Goal: Information Seeking & Learning: Learn about a topic

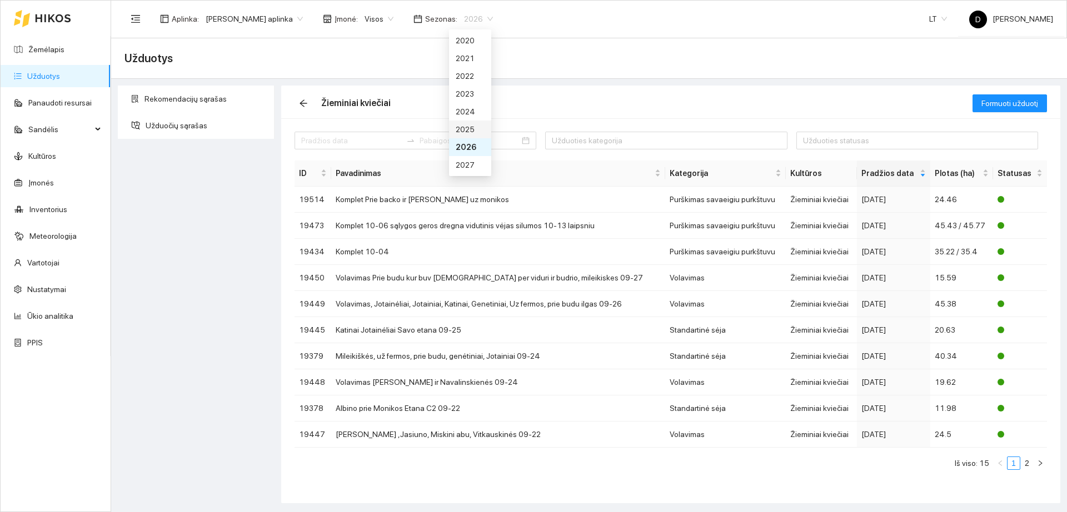
click at [470, 121] on div "2025" at bounding box center [470, 130] width 42 height 18
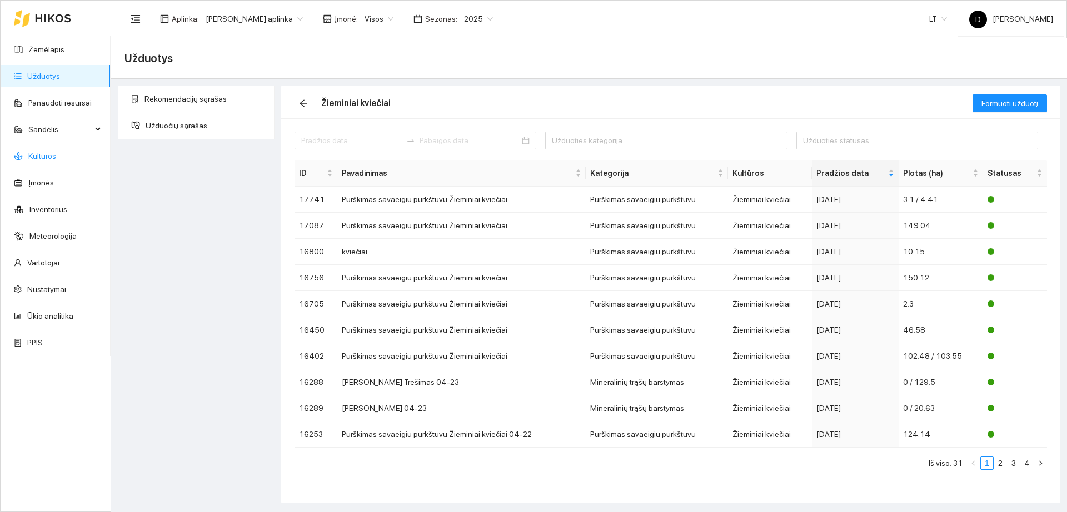
click at [56, 161] on link "Kultūros" at bounding box center [42, 156] width 28 height 9
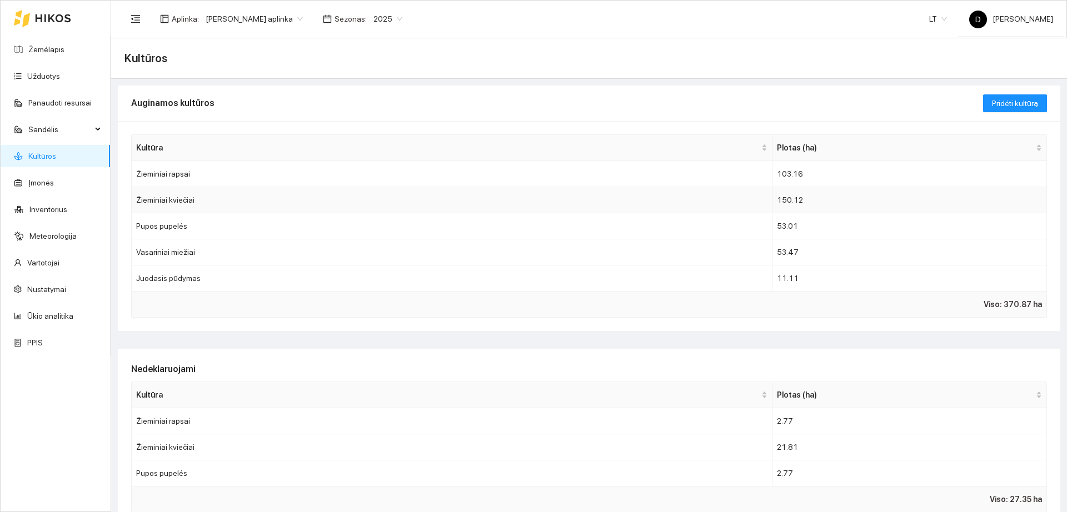
click at [670, 206] on td "Žieminiai kviečiai" at bounding box center [452, 200] width 641 height 26
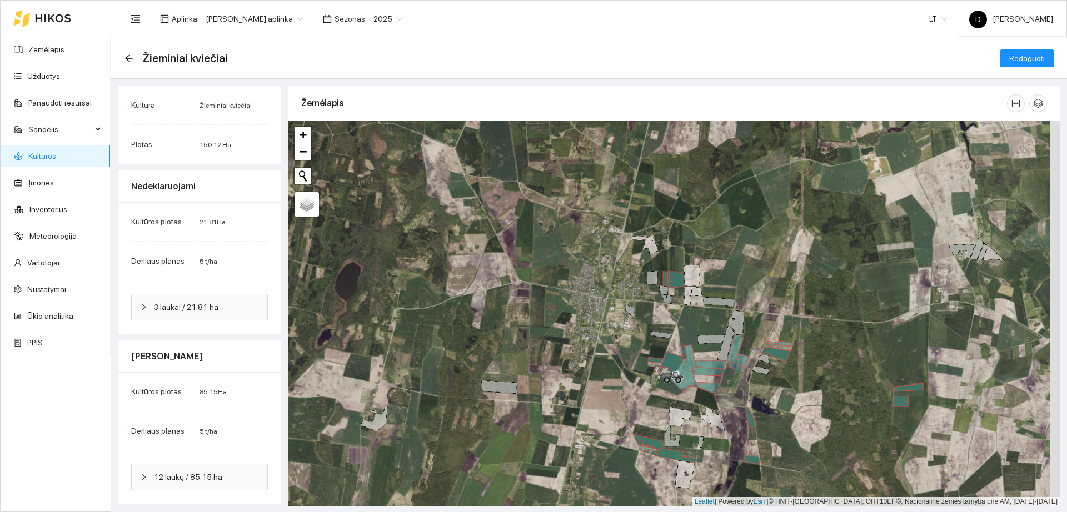
click at [56, 152] on link "Kultūros" at bounding box center [42, 156] width 28 height 9
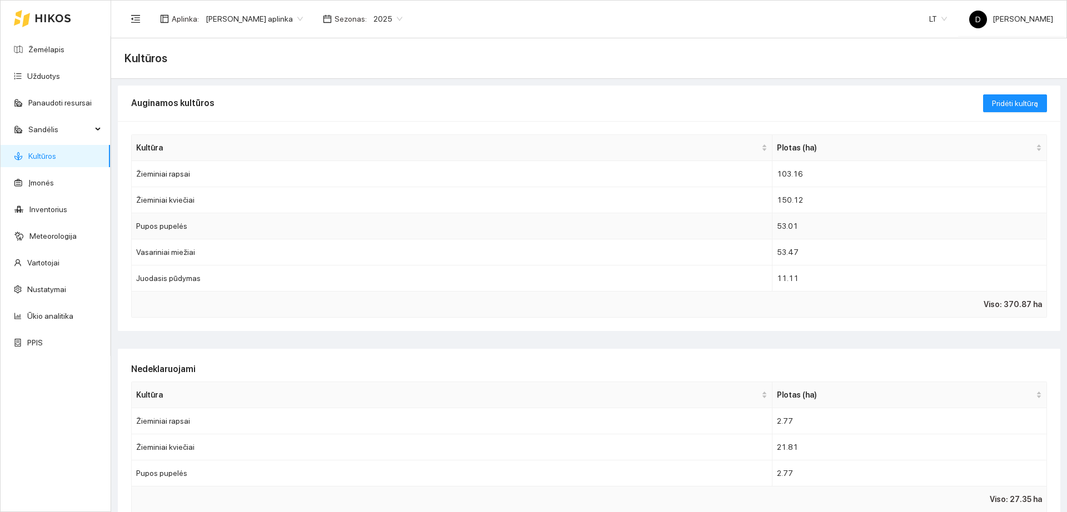
click at [839, 233] on td "53.01" at bounding box center [909, 226] width 275 height 26
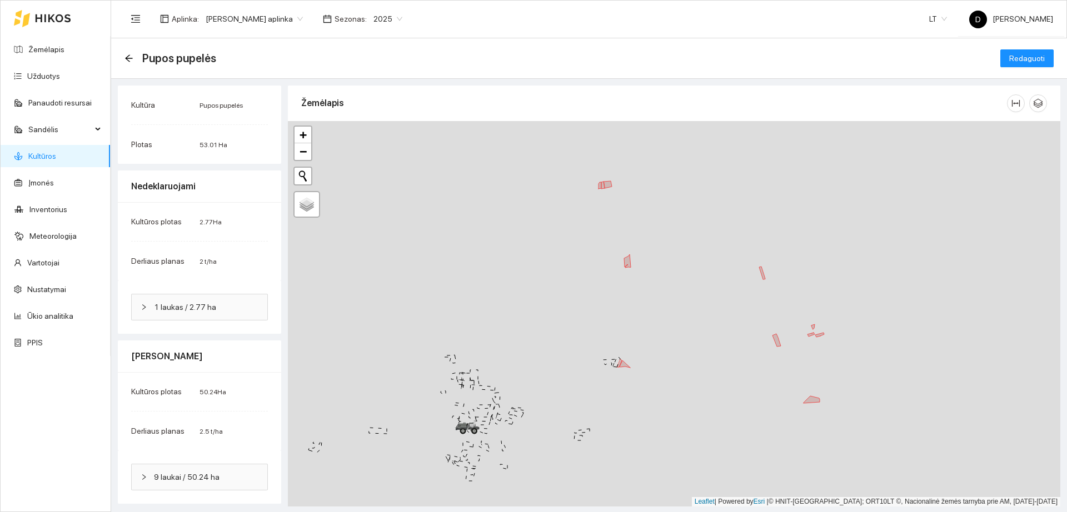
drag, startPoint x: 824, startPoint y: 281, endPoint x: 709, endPoint y: 362, distance: 140.4
click at [709, 362] on div "+ − Nieko nerasta. Bandykite dar kartą." at bounding box center [674, 314] width 772 height 386
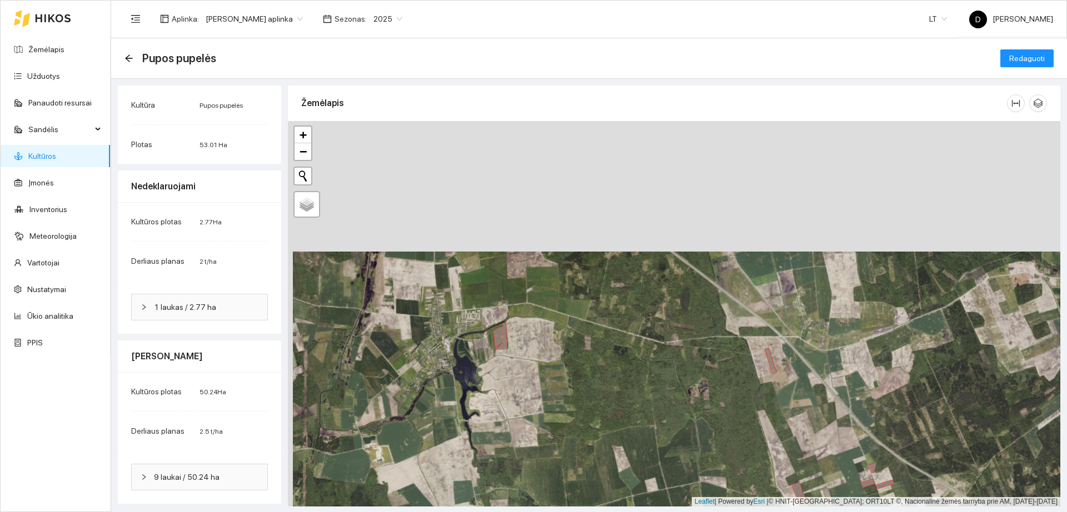
drag, startPoint x: 560, startPoint y: 276, endPoint x: 566, endPoint y: 308, distance: 32.8
click at [566, 308] on div "+ − Nieko nerasta. Bandykite dar kartą." at bounding box center [674, 314] width 772 height 386
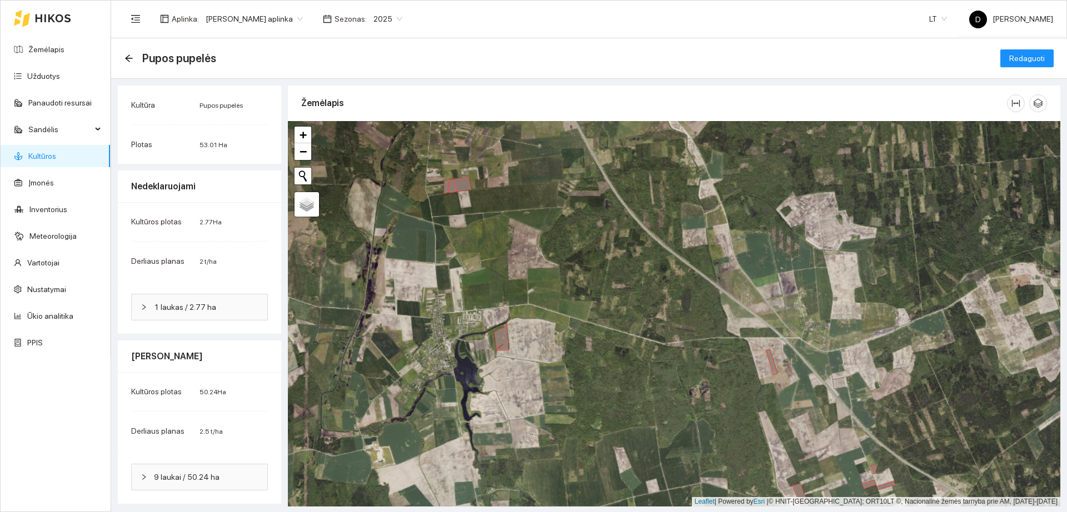
drag, startPoint x: 637, startPoint y: 392, endPoint x: 717, endPoint y: 253, distance: 160.3
click at [717, 253] on div "+ − Nieko nerasta. Bandykite dar kartą." at bounding box center [674, 314] width 772 height 386
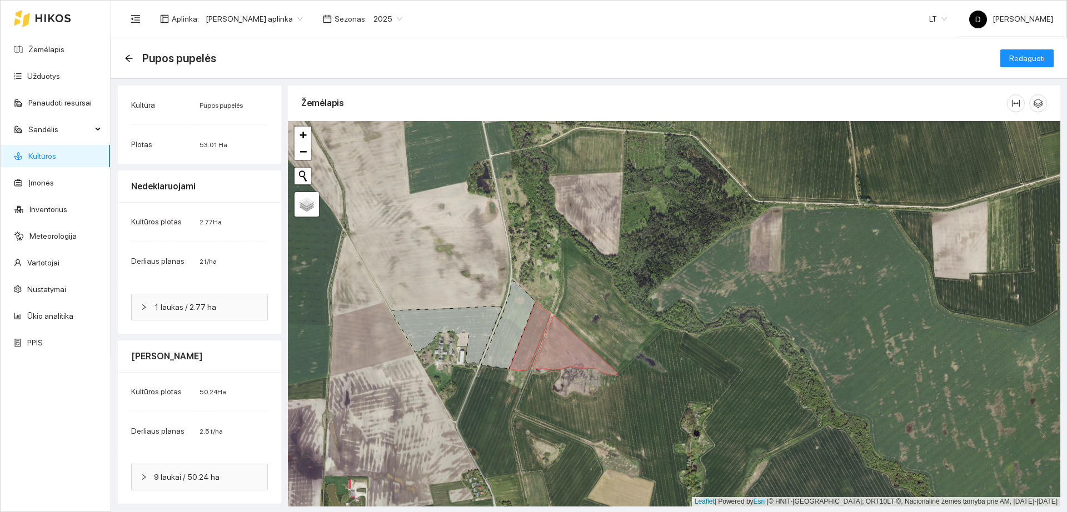
click at [216, 144] on span "53.01 Ha" at bounding box center [214, 145] width 28 height 8
click at [62, 47] on link "Žemėlapis" at bounding box center [46, 49] width 36 height 9
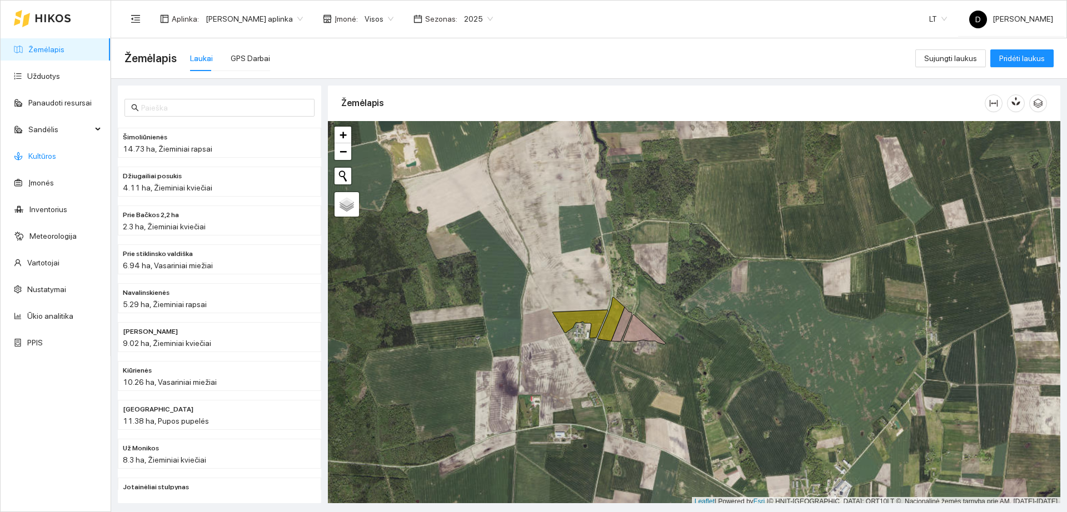
click at [56, 156] on link "Kultūros" at bounding box center [42, 156] width 28 height 9
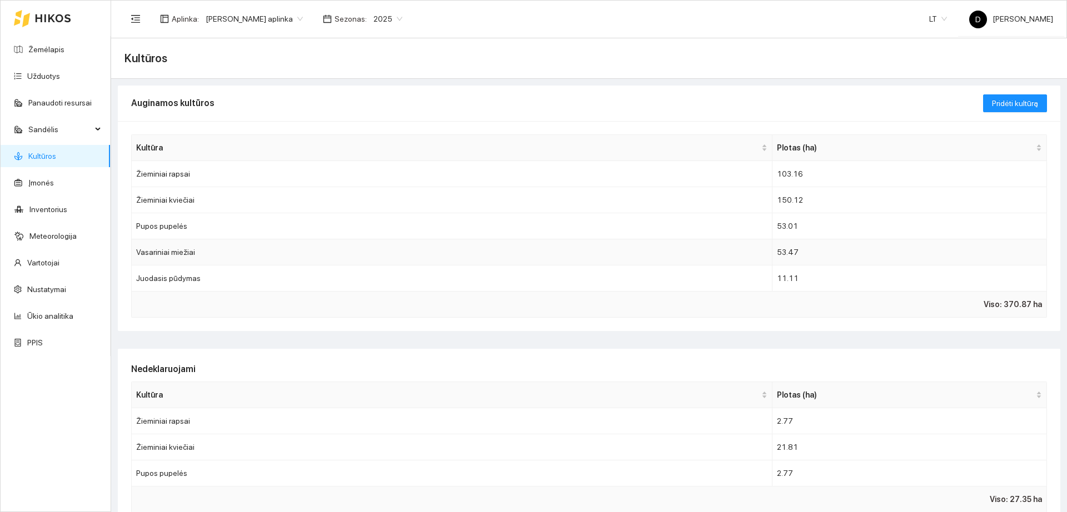
click at [296, 259] on td "Vasariniai miežiai" at bounding box center [452, 253] width 641 height 26
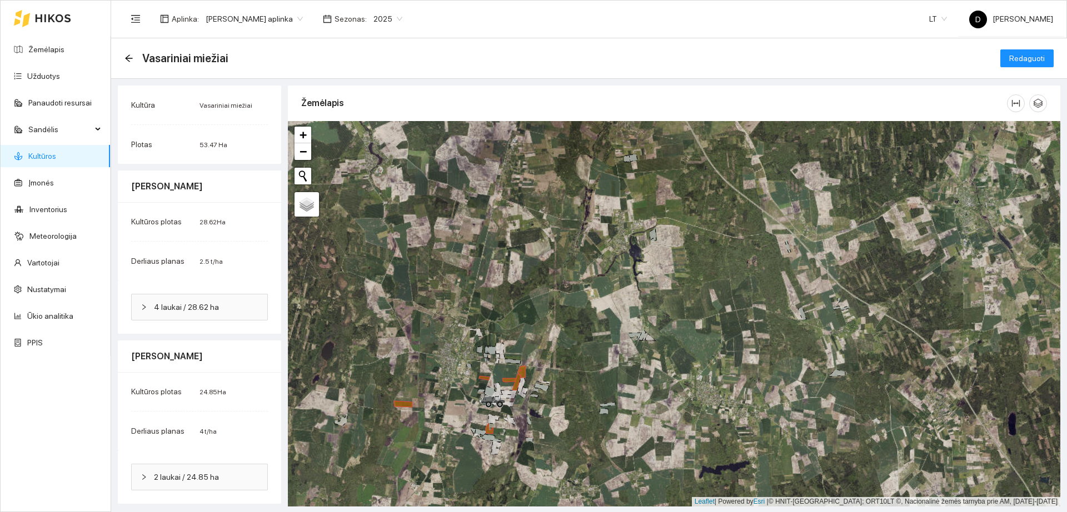
click at [43, 154] on link "Kultūros" at bounding box center [42, 156] width 28 height 9
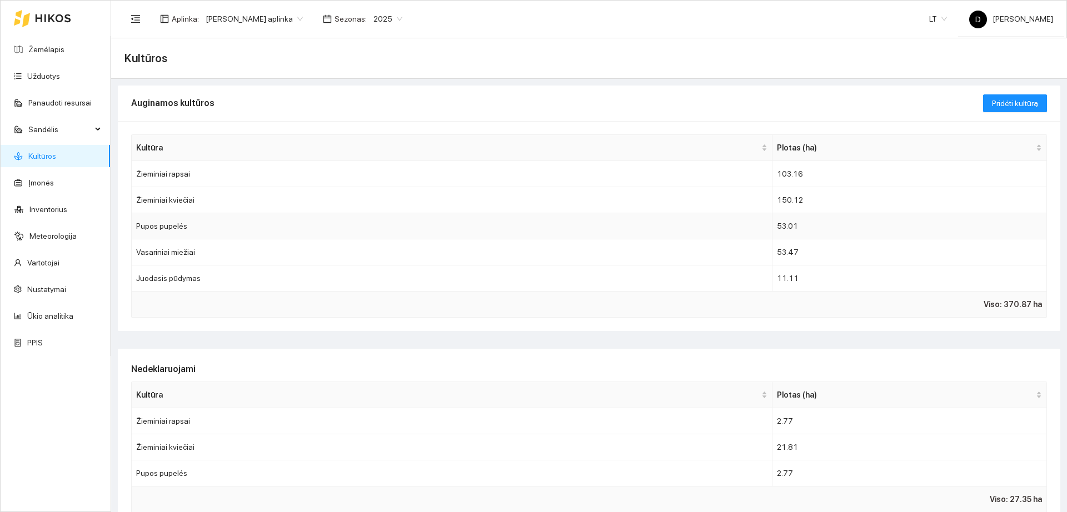
click at [719, 226] on td "Pupos pupelės" at bounding box center [452, 226] width 641 height 26
